Goal: Task Accomplishment & Management: Manage account settings

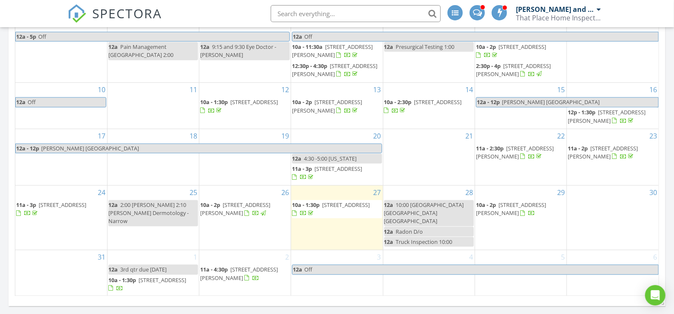
scroll to position [494, 0]
click at [602, 121] on span "1277 Castleton Rd, Max Meadows 24360" at bounding box center [607, 115] width 78 height 16
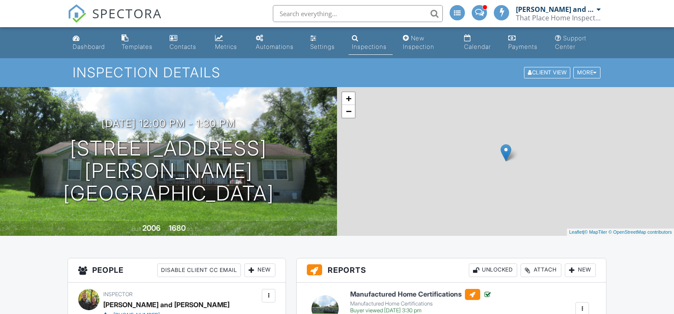
scroll to position [308, 0]
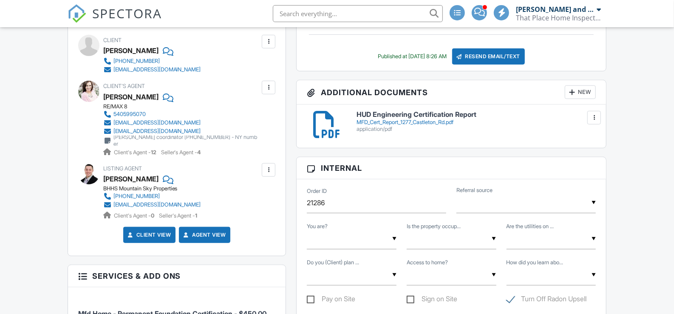
click at [573, 88] on div at bounding box center [572, 92] width 8 height 8
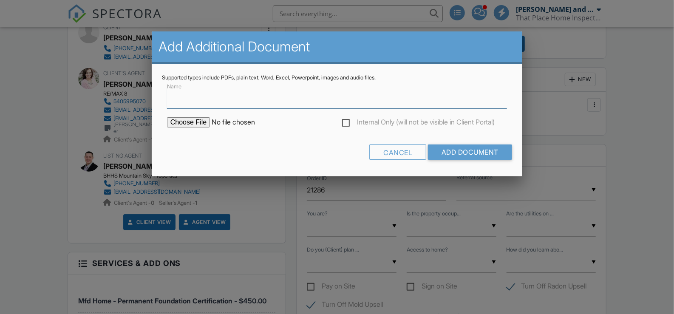
scroll to position [0, 0]
click at [191, 103] on input "Name" at bounding box center [337, 98] width 340 height 21
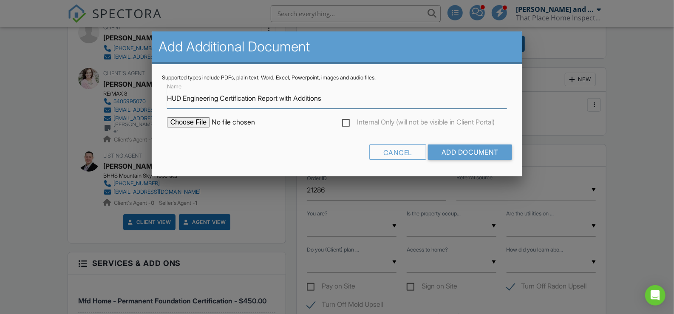
type input "HUD Engineering Certification Report with Additions"
click at [181, 121] on input "file" at bounding box center [239, 122] width 144 height 10
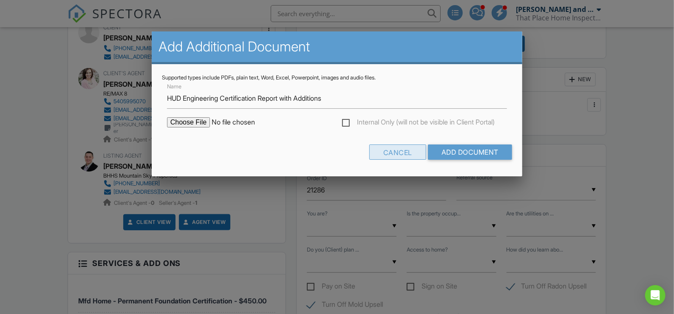
click at [387, 152] on div "Cancel" at bounding box center [397, 151] width 57 height 15
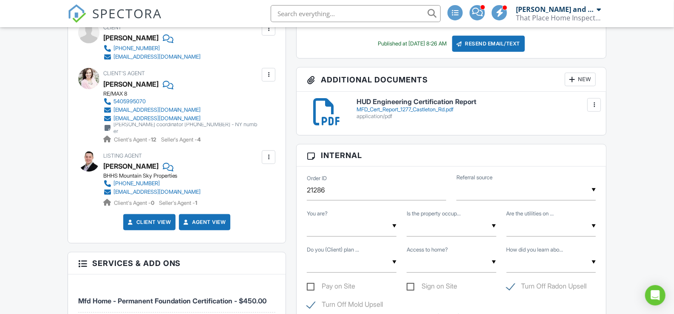
click at [588, 77] on div "New" at bounding box center [580, 80] width 31 height 14
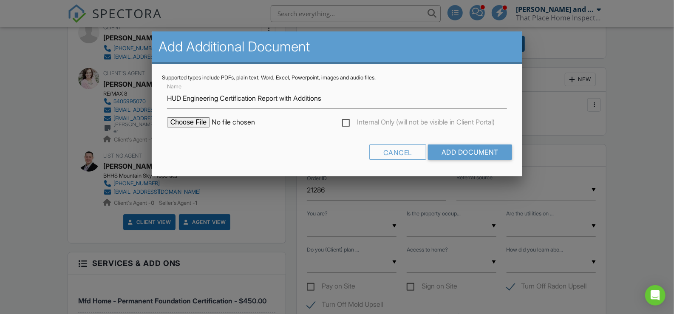
click at [191, 119] on input "file" at bounding box center [239, 122] width 144 height 10
type input "C:\fakepath\MFD Report with Addtions 1277 Castleton Rd.pdf"
click at [454, 156] on input "Add Document" at bounding box center [470, 151] width 84 height 15
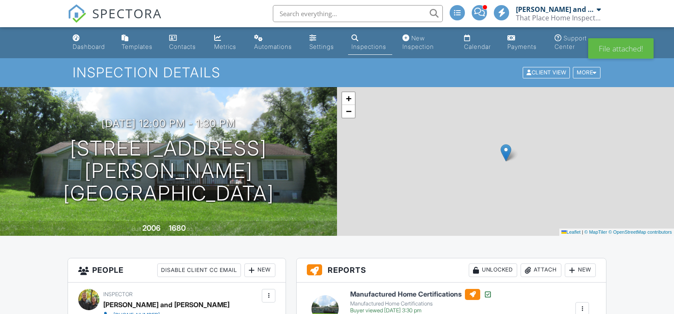
scroll to position [106, 0]
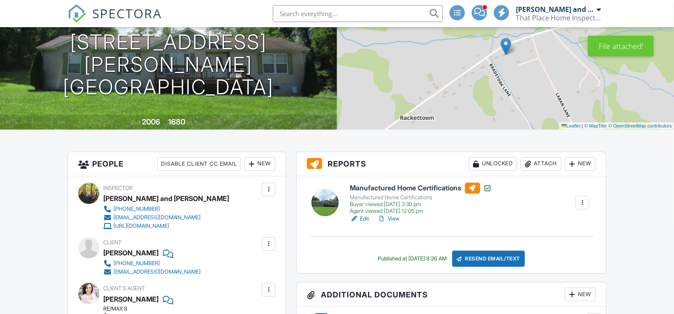
click at [366, 218] on link "Edit" at bounding box center [359, 219] width 19 height 8
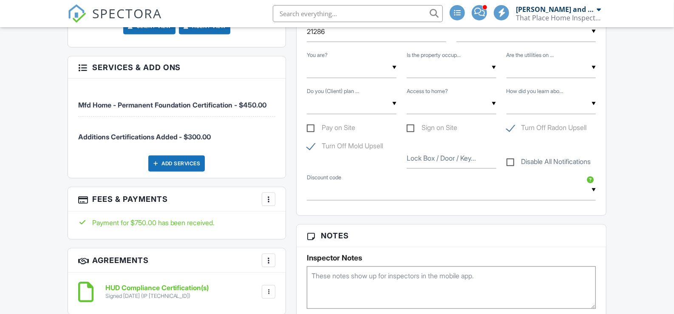
scroll to position [523, 0]
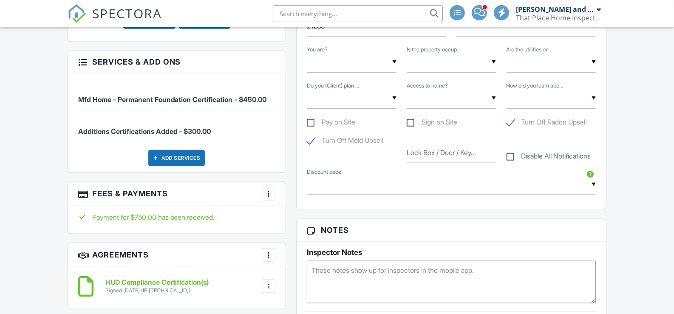
click at [269, 193] on div at bounding box center [268, 193] width 8 height 8
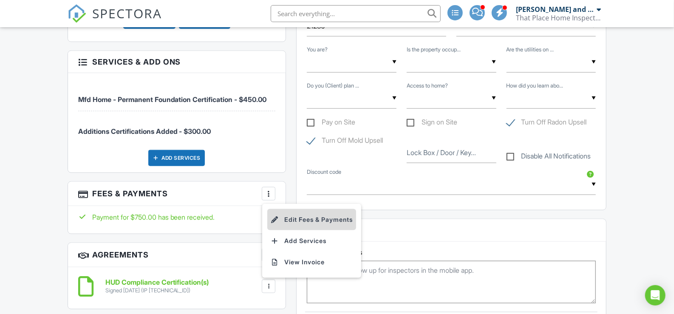
click at [300, 220] on li "Edit Fees & Payments" at bounding box center [311, 219] width 89 height 21
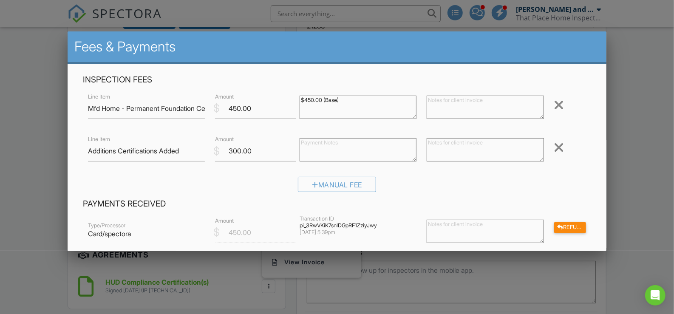
click at [673, 74] on div at bounding box center [337, 154] width 674 height 393
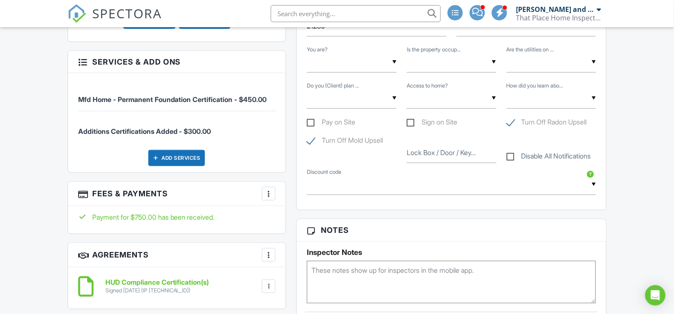
click at [271, 191] on div at bounding box center [268, 193] width 8 height 8
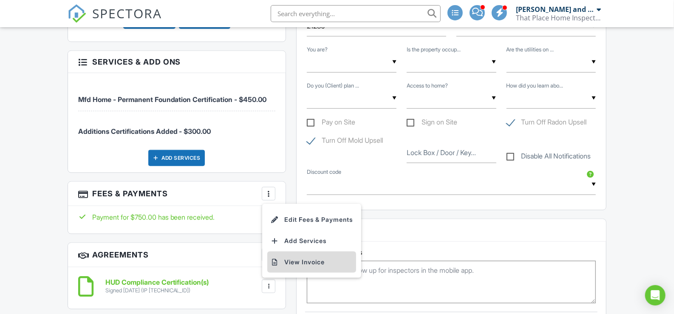
click at [298, 255] on li "View Invoice" at bounding box center [311, 261] width 89 height 21
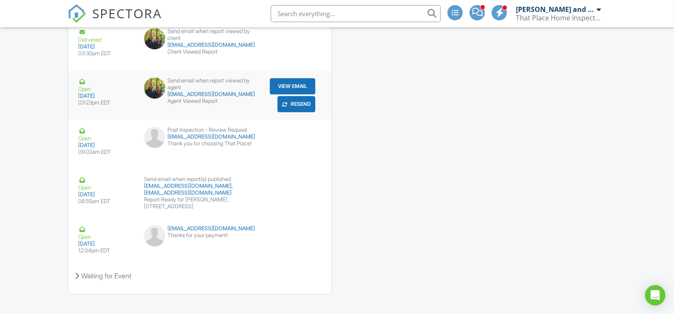
scroll to position [1457, 0]
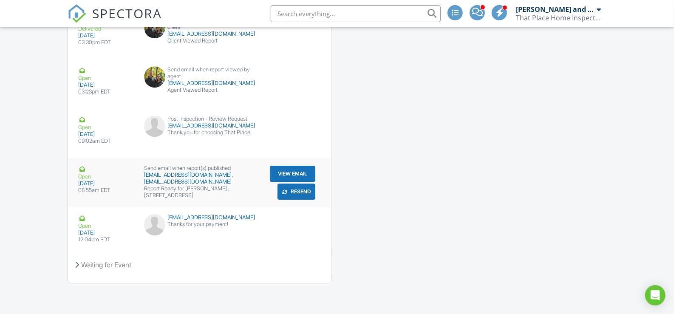
click at [286, 175] on button "View Email" at bounding box center [292, 174] width 45 height 16
click at [130, 261] on div "Waiting for Event" at bounding box center [199, 264] width 263 height 23
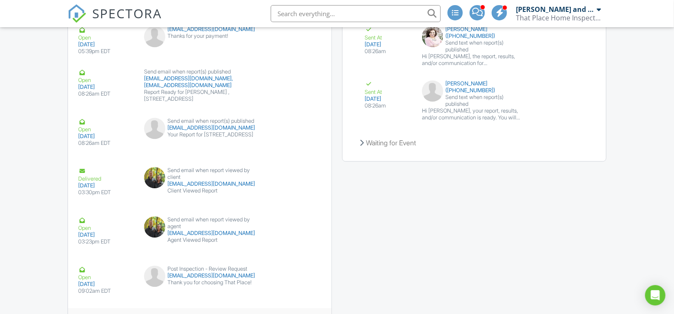
scroll to position [1296, 0]
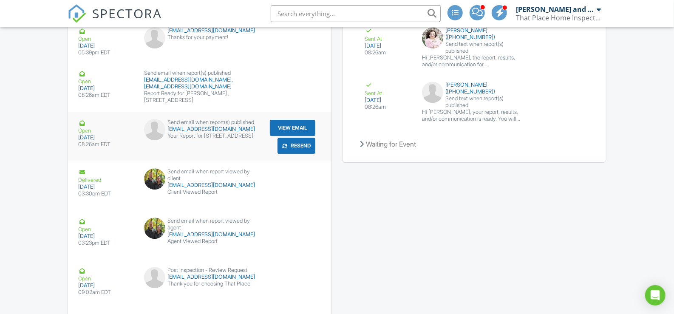
click at [305, 127] on button "View Email" at bounding box center [292, 128] width 45 height 16
click at [304, 148] on button "Resend" at bounding box center [296, 146] width 38 height 16
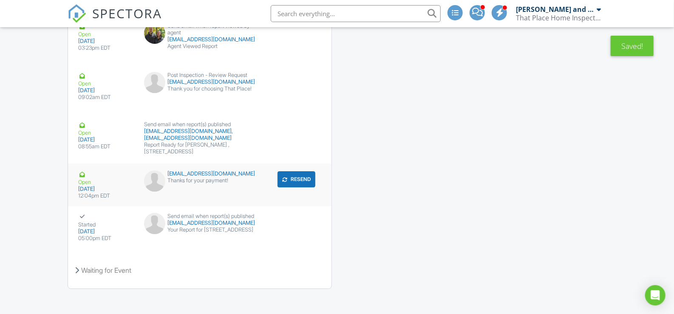
scroll to position [1487, 0]
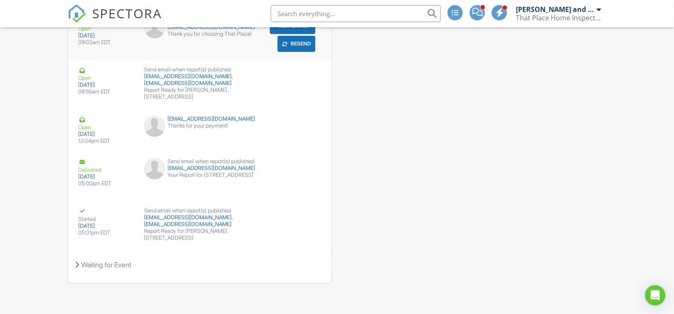
scroll to position [1555, 0]
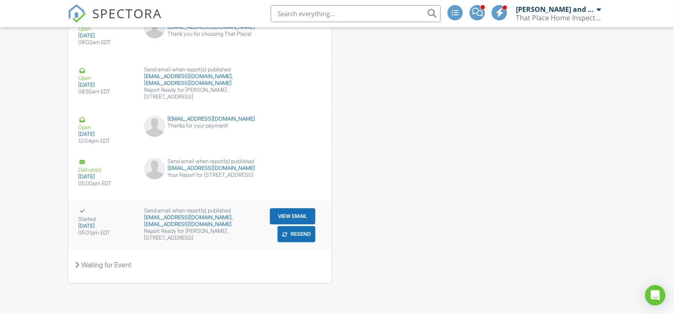
click at [282, 215] on button "View Email" at bounding box center [292, 216] width 45 height 16
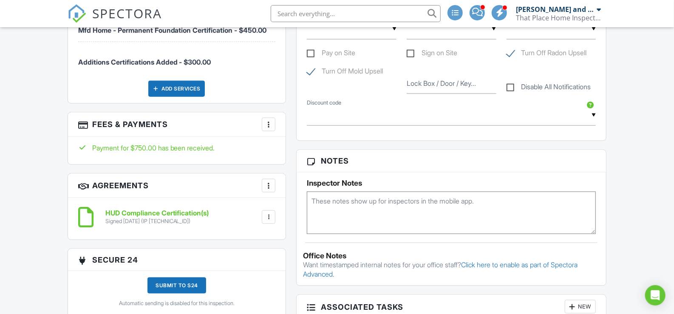
scroll to position [593, 0]
click at [266, 122] on div at bounding box center [268, 123] width 8 height 8
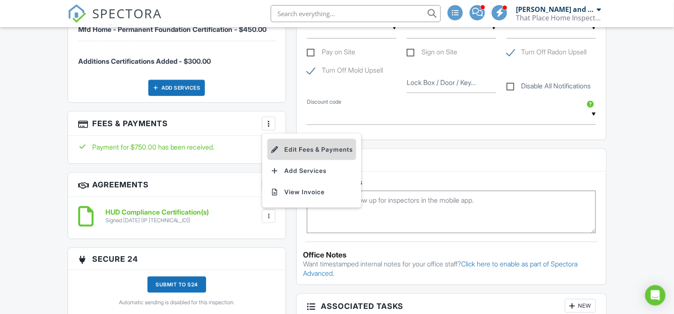
click at [323, 152] on li "Edit Fees & Payments" at bounding box center [311, 149] width 89 height 21
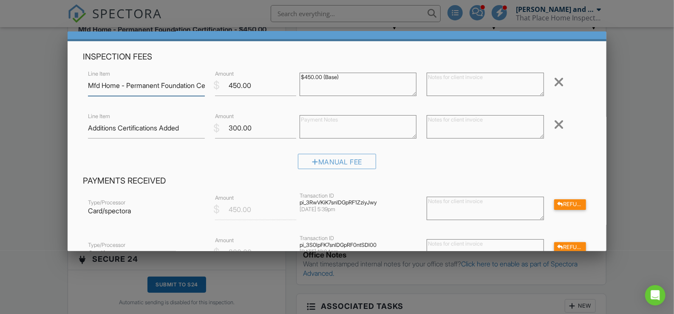
scroll to position [27, 0]
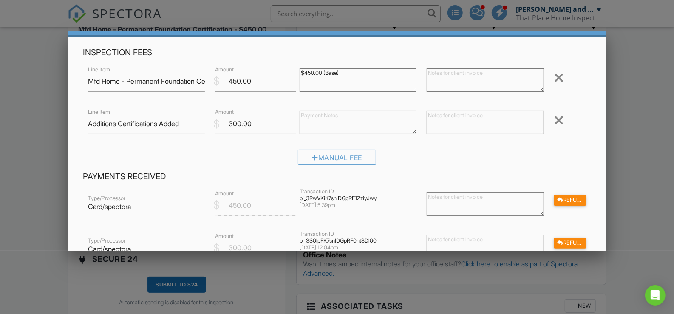
click at [345, 118] on textarea at bounding box center [357, 122] width 117 height 23
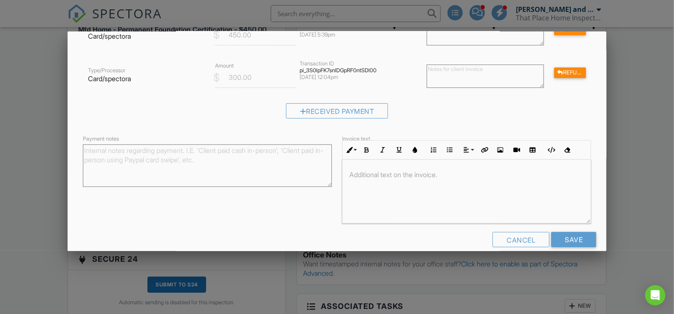
scroll to position [210, 0]
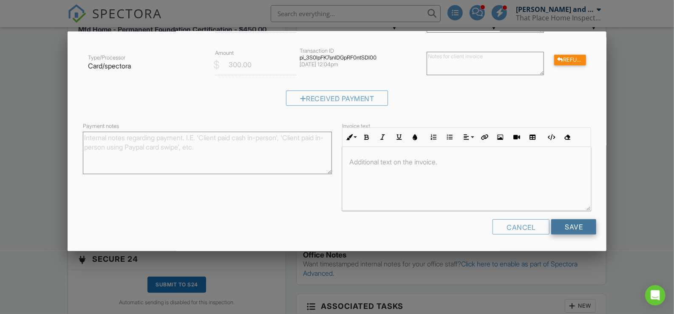
type textarea "Paid by [PERSON_NAME] on [DATE]"
click at [582, 229] on input "Save" at bounding box center [573, 226] width 45 height 15
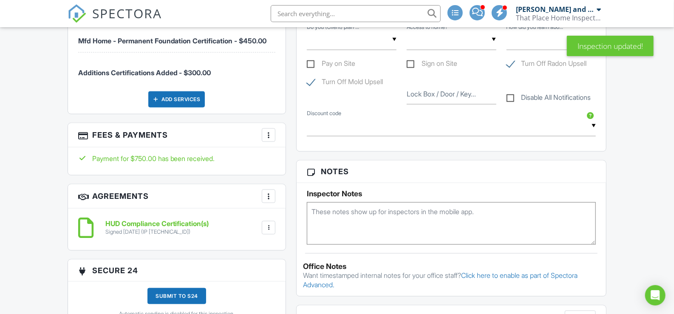
scroll to position [585, 0]
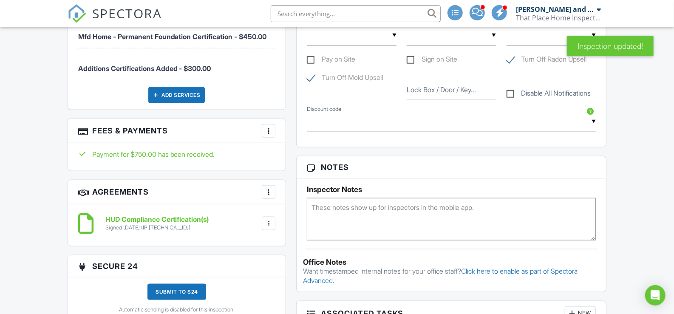
click at [270, 127] on div at bounding box center [268, 131] width 8 height 8
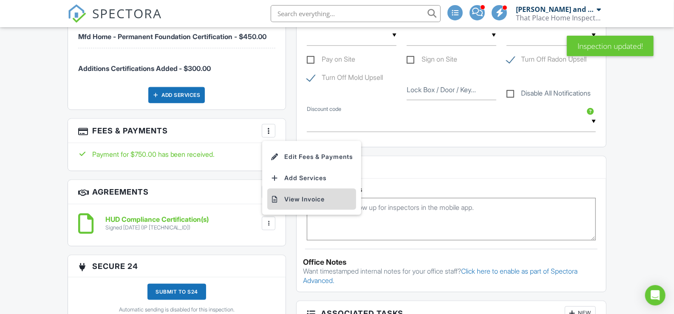
click at [305, 201] on li "View Invoice" at bounding box center [311, 199] width 89 height 21
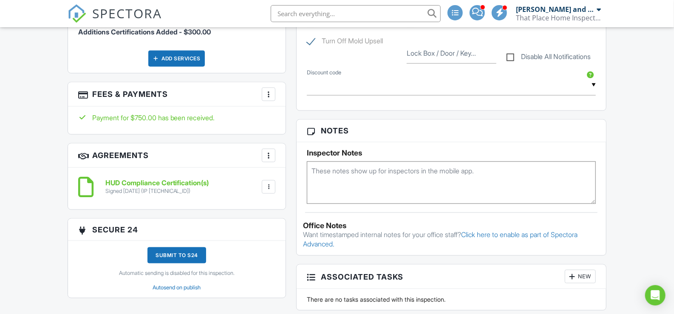
scroll to position [621, 0]
click at [266, 92] on div at bounding box center [268, 94] width 8 height 8
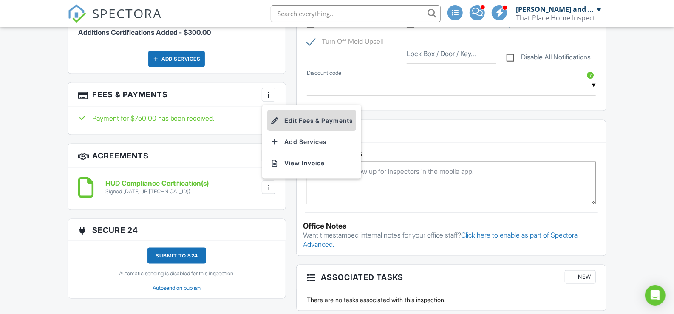
click at [303, 118] on li "Edit Fees & Payments" at bounding box center [311, 120] width 89 height 21
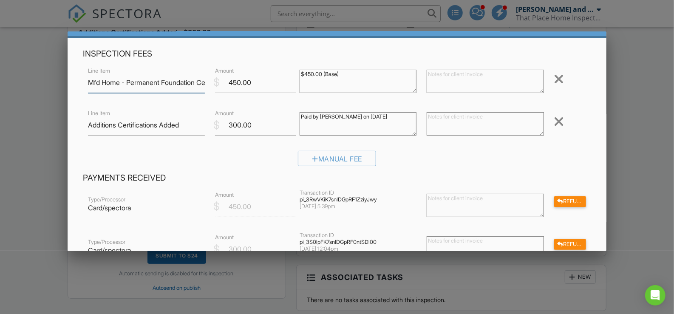
scroll to position [0, 0]
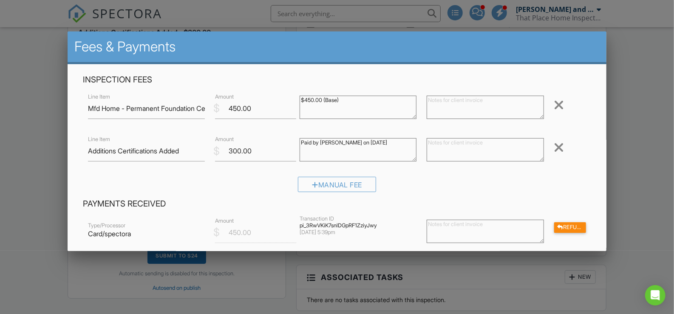
drag, startPoint x: 396, startPoint y: 143, endPoint x: 299, endPoint y: 139, distance: 96.9
click at [299, 139] on textarea "Paid by [PERSON_NAME] on [DATE]" at bounding box center [357, 149] width 117 height 23
click at [447, 147] on textarea at bounding box center [485, 149] width 117 height 23
paste textarea "Paid by [PERSON_NAME] on [DATE]"
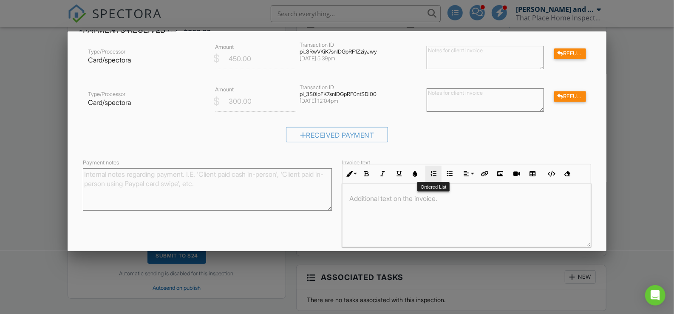
scroll to position [210, 0]
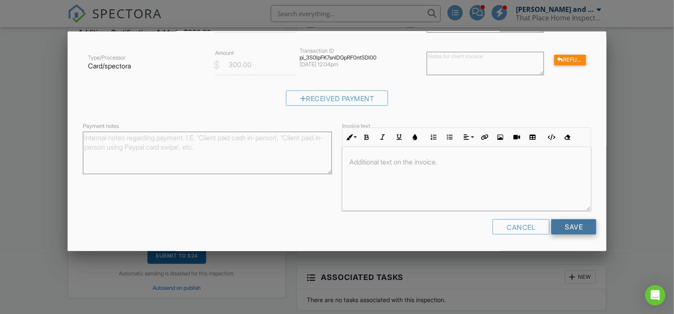
type textarea "Paid by [PERSON_NAME] on [DATE]"
click at [582, 227] on input "Save" at bounding box center [573, 226] width 45 height 15
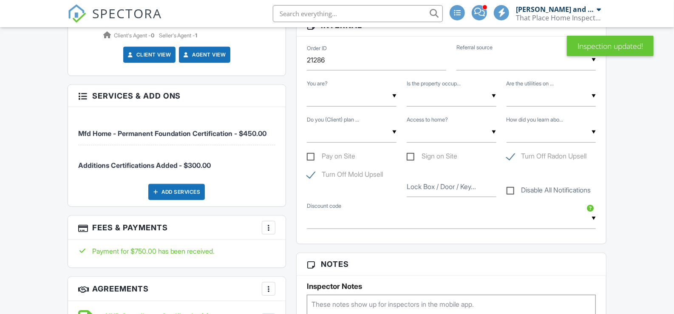
click at [266, 223] on div at bounding box center [268, 227] width 8 height 8
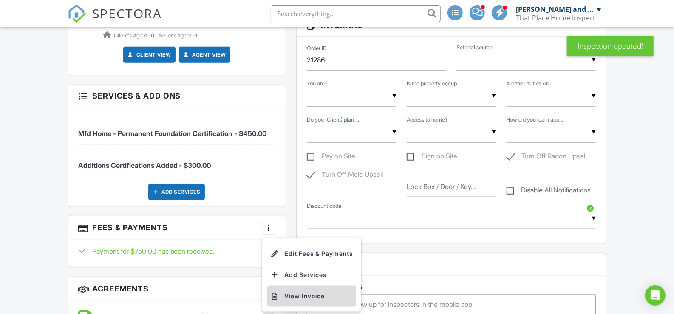
click at [297, 297] on li "View Invoice" at bounding box center [311, 295] width 89 height 21
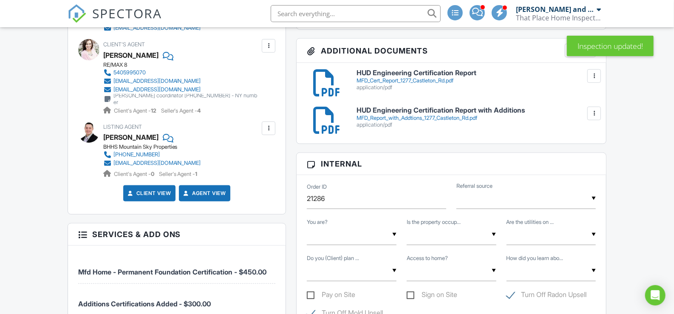
scroll to position [339, 0]
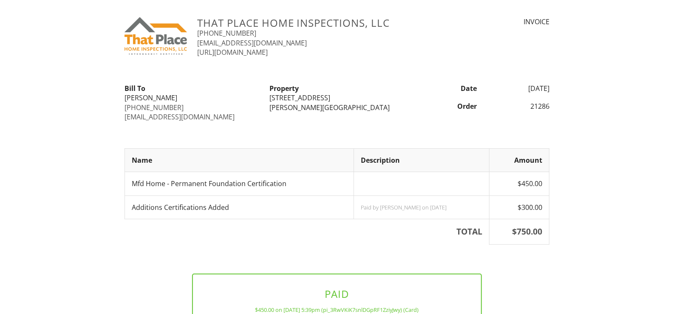
scroll to position [12, 0]
